Goal: Find specific page/section: Find specific page/section

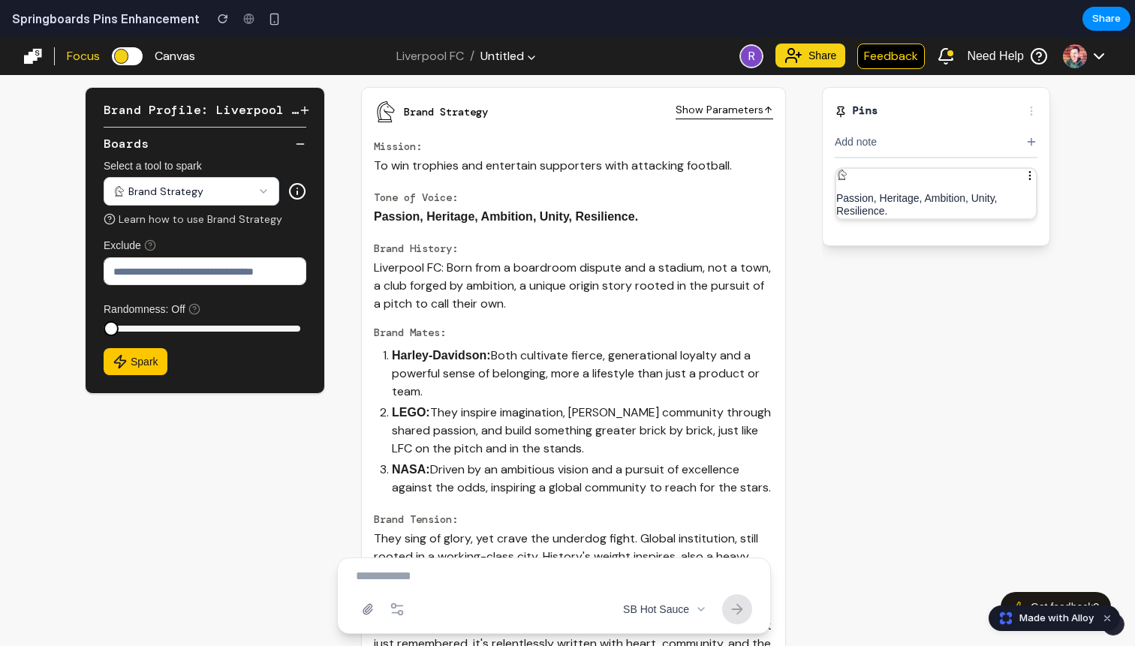
click at [877, 192] on div "Passion, Heritage, Ambition, Unity, Resilience." at bounding box center [936, 205] width 200 height 26
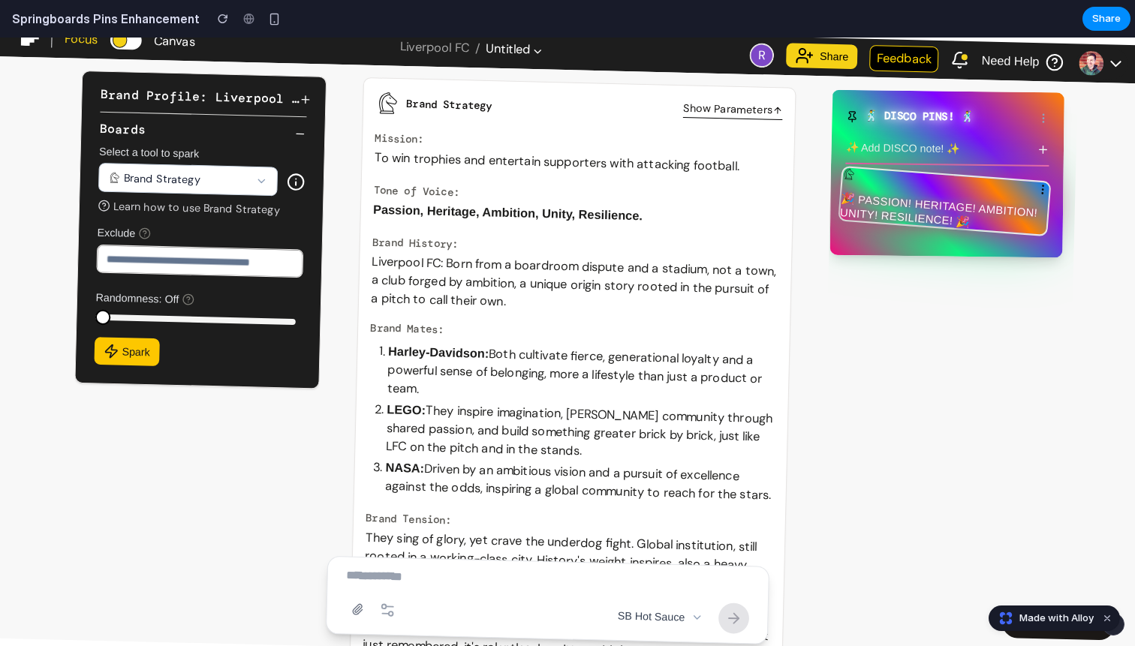
click at [896, 200] on div "🎉 PASSION! HERITAGE! AMBITION! UNITY! RESILIENCE! 🎉" at bounding box center [945, 214] width 231 height 41
